Goal: Information Seeking & Learning: Learn about a topic

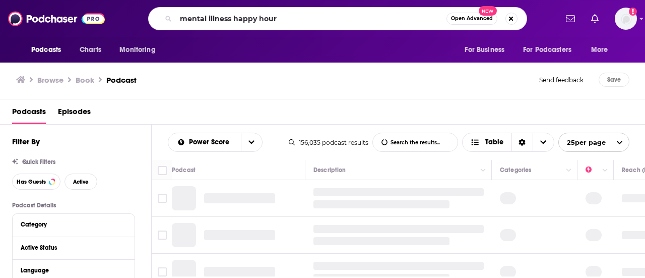
type input "mental illness happy hour"
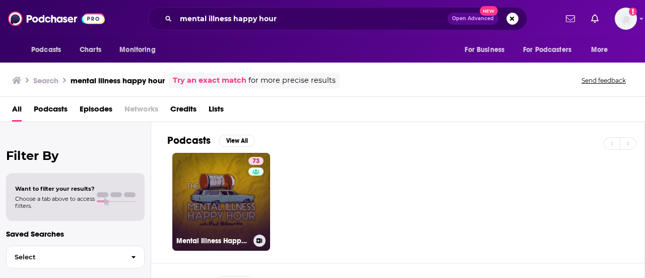
click at [245, 199] on link "73 Mental Illness Happy Hour" at bounding box center [221, 202] width 98 height 98
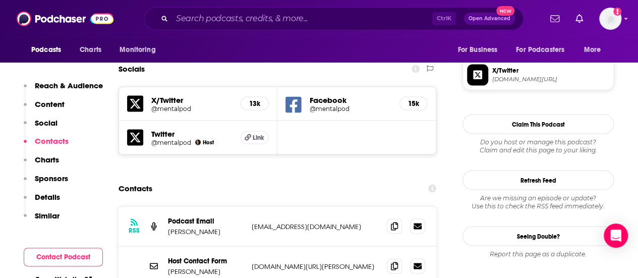
scroll to position [907, 0]
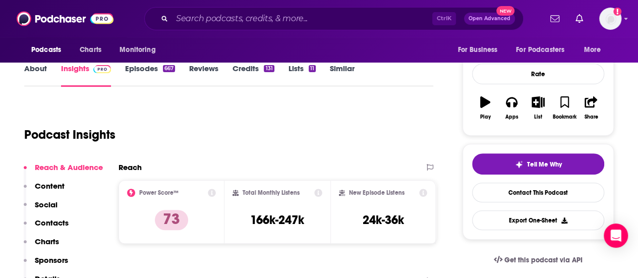
scroll to position [151, 0]
